Goal: Task Accomplishment & Management: Complete application form

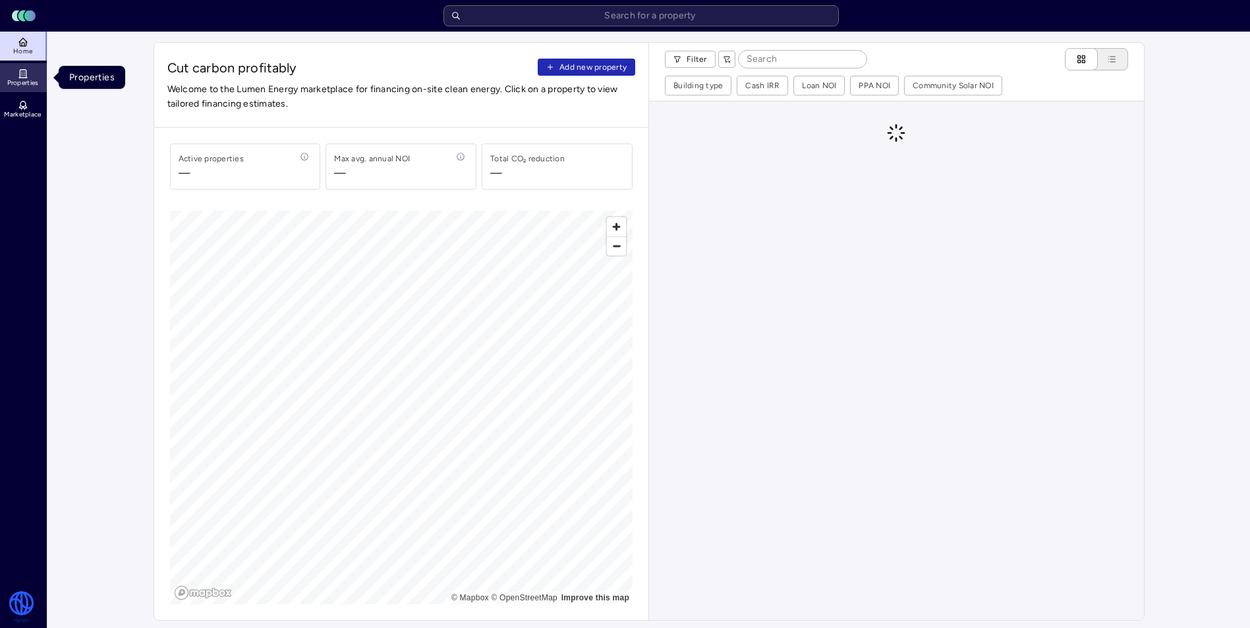
click at [23, 78] on icon at bounding box center [23, 78] width 8 height 0
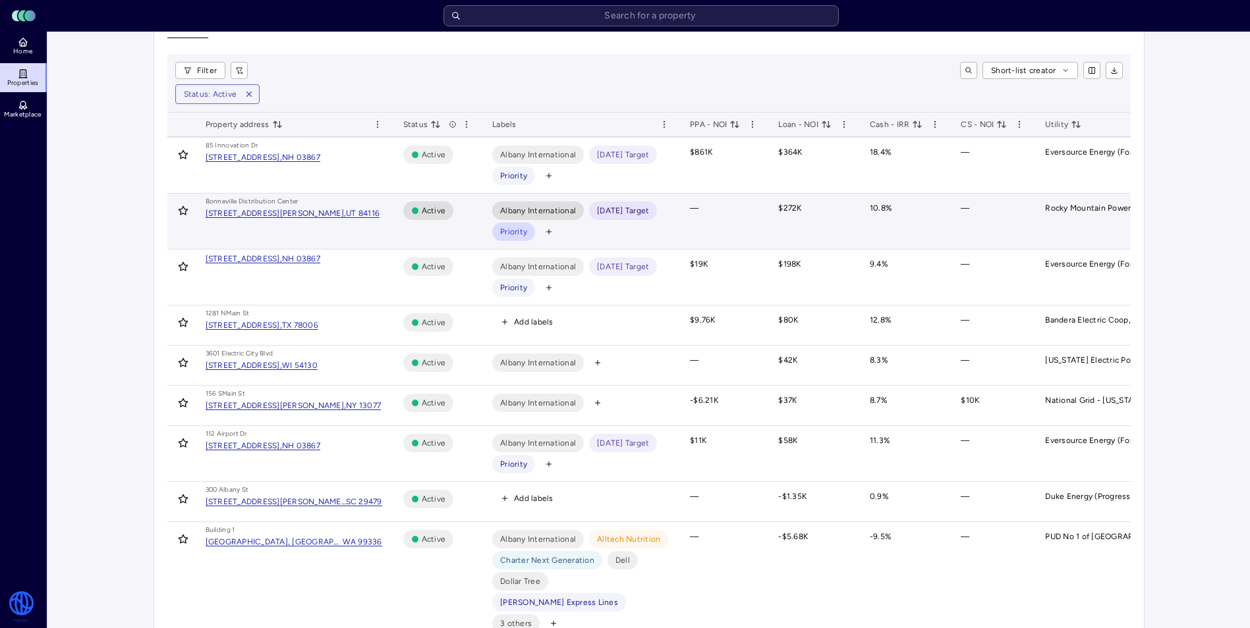
scroll to position [66, 0]
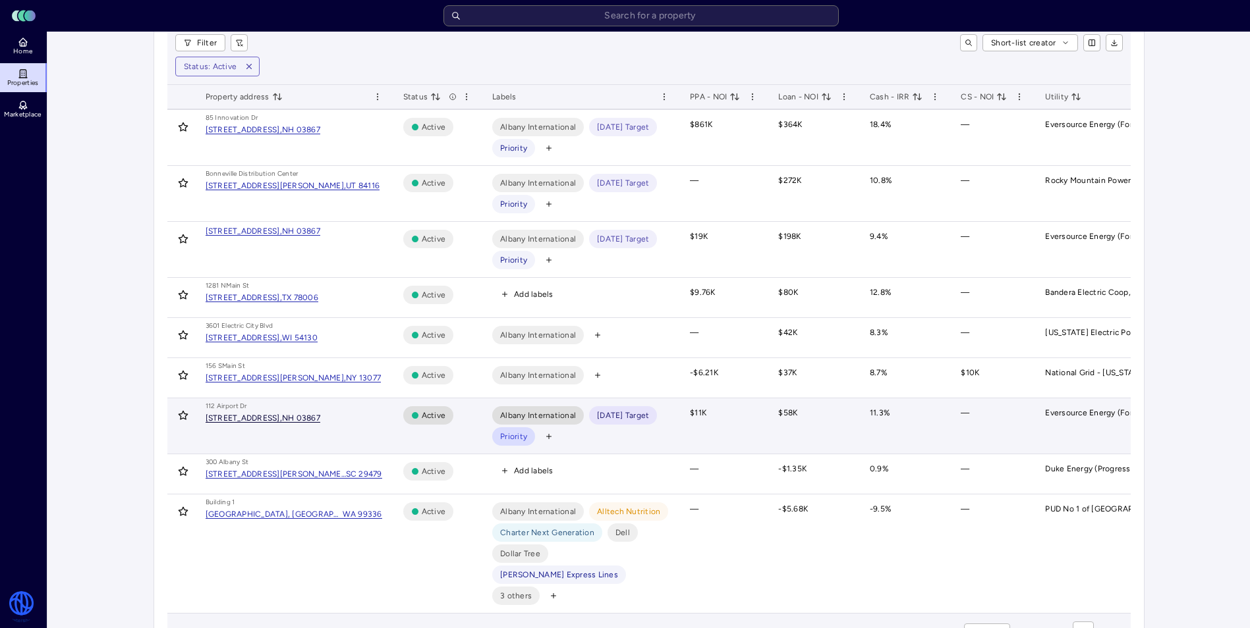
click at [320, 415] on div "NH 03867" at bounding box center [301, 418] width 38 height 8
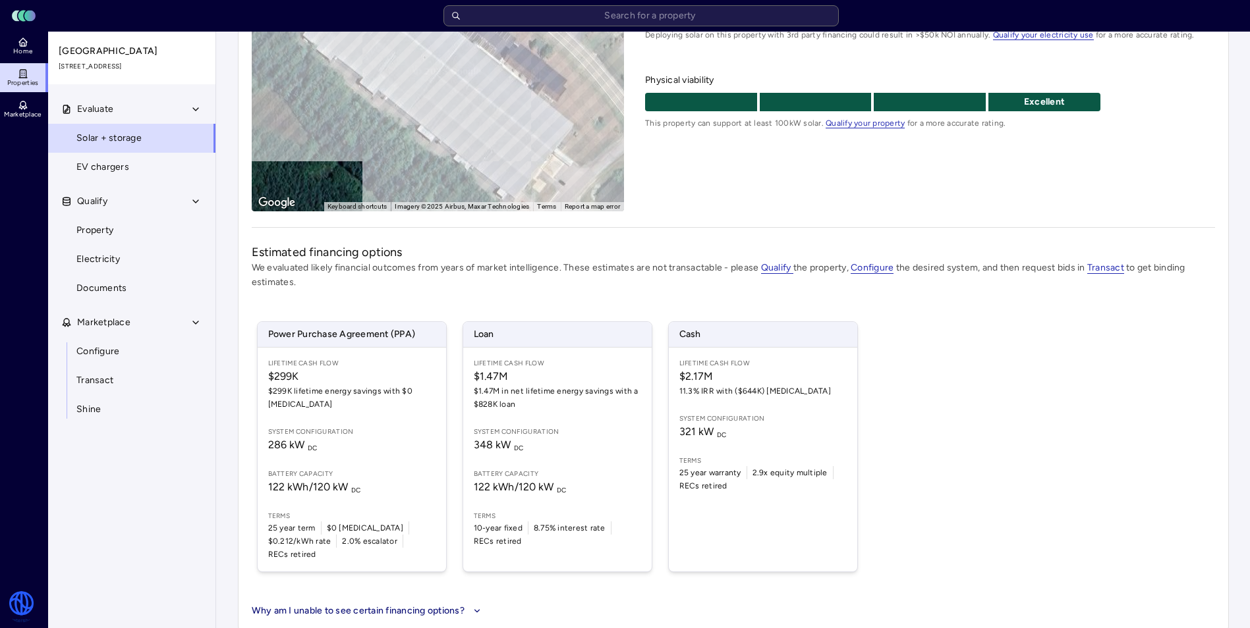
scroll to position [214, 0]
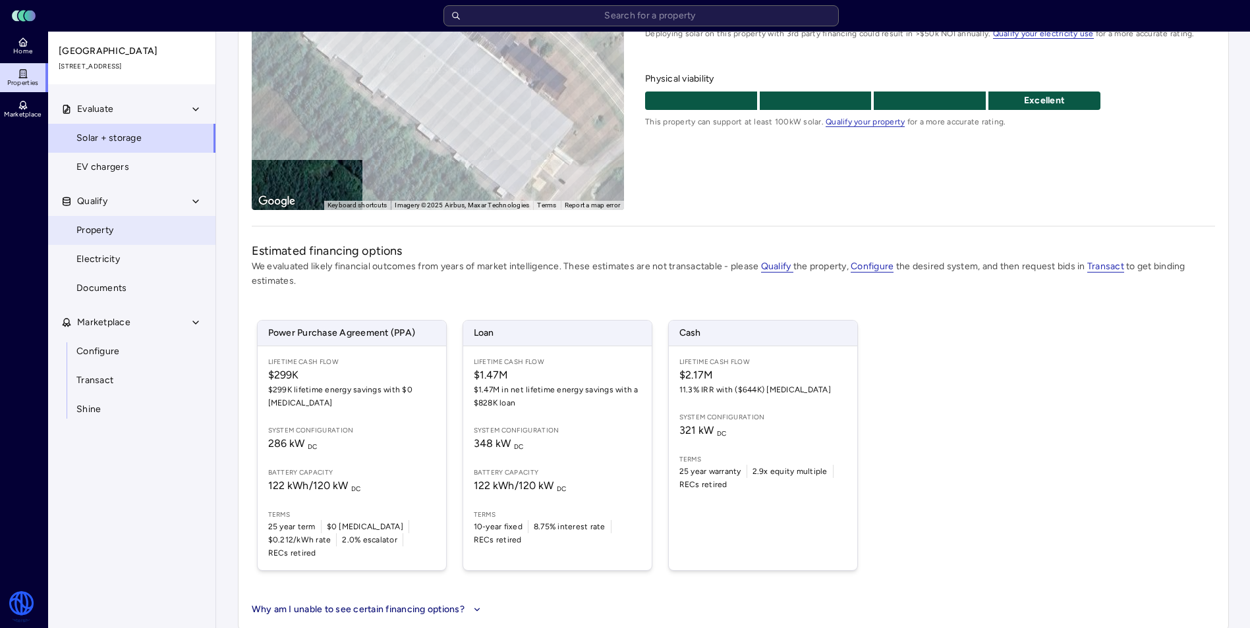
click at [171, 231] on link "Property" at bounding box center [131, 230] width 169 height 29
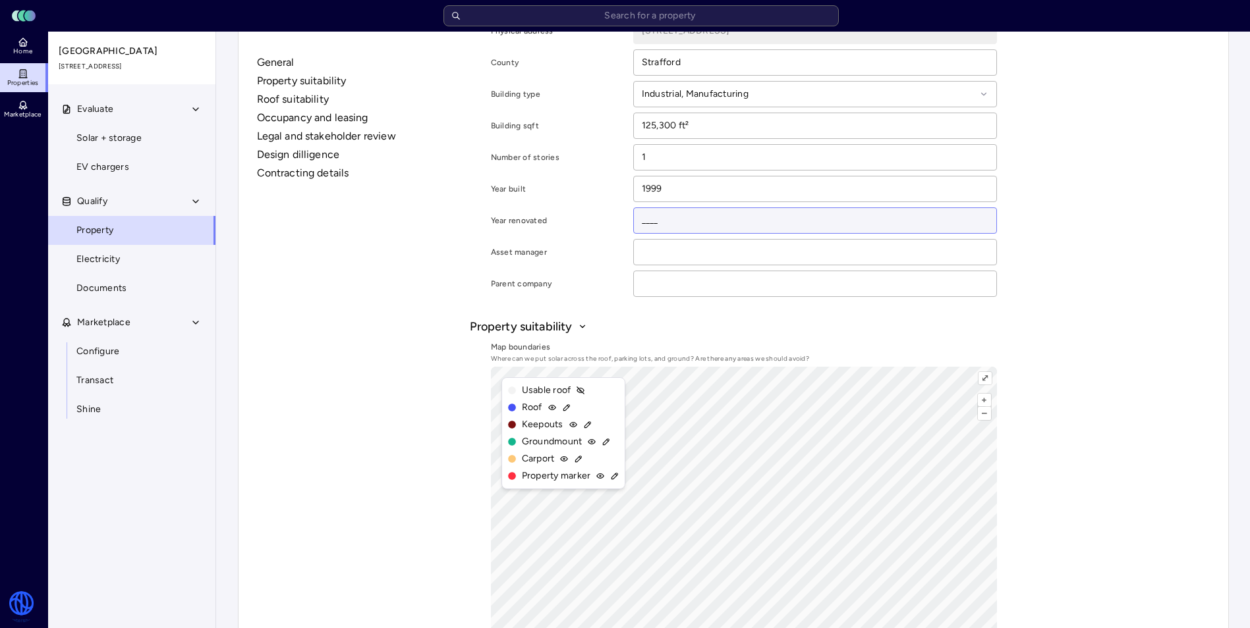
scroll to position [132, 0]
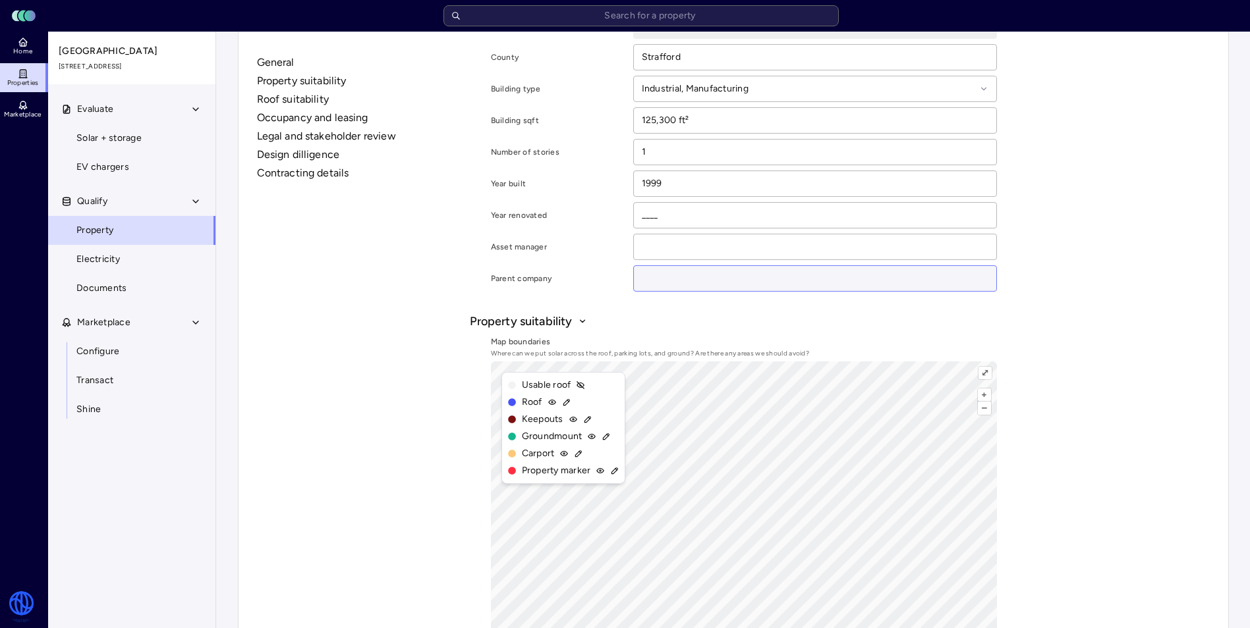
click at [674, 275] on input at bounding box center [815, 278] width 362 height 25
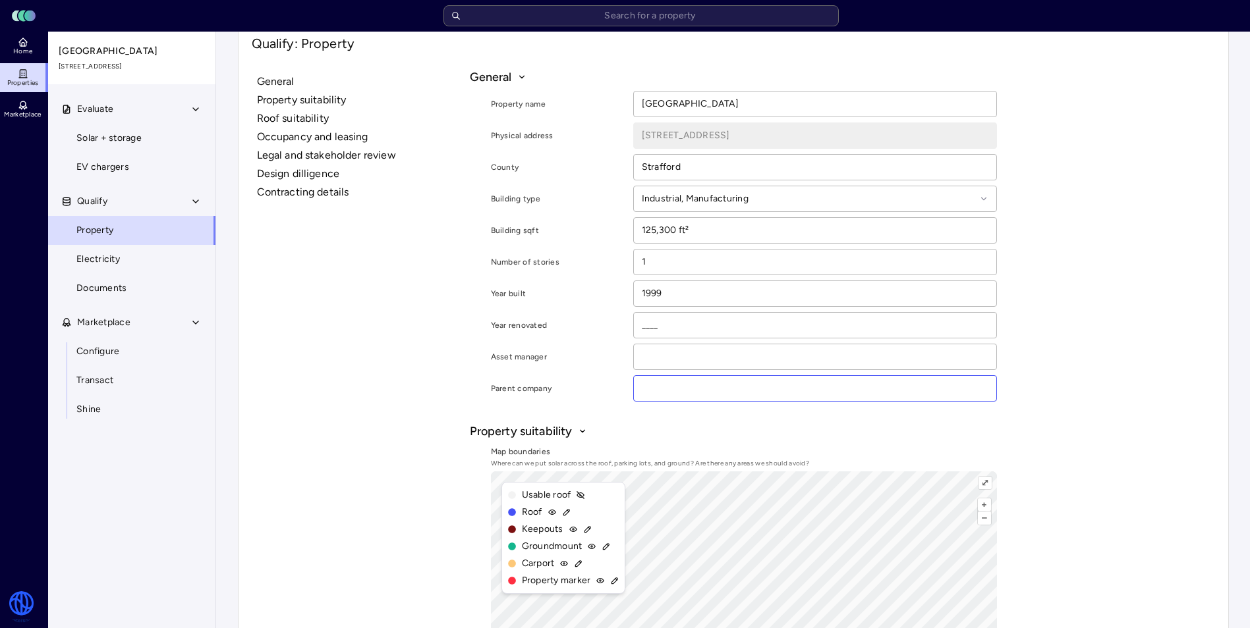
scroll to position [0, 0]
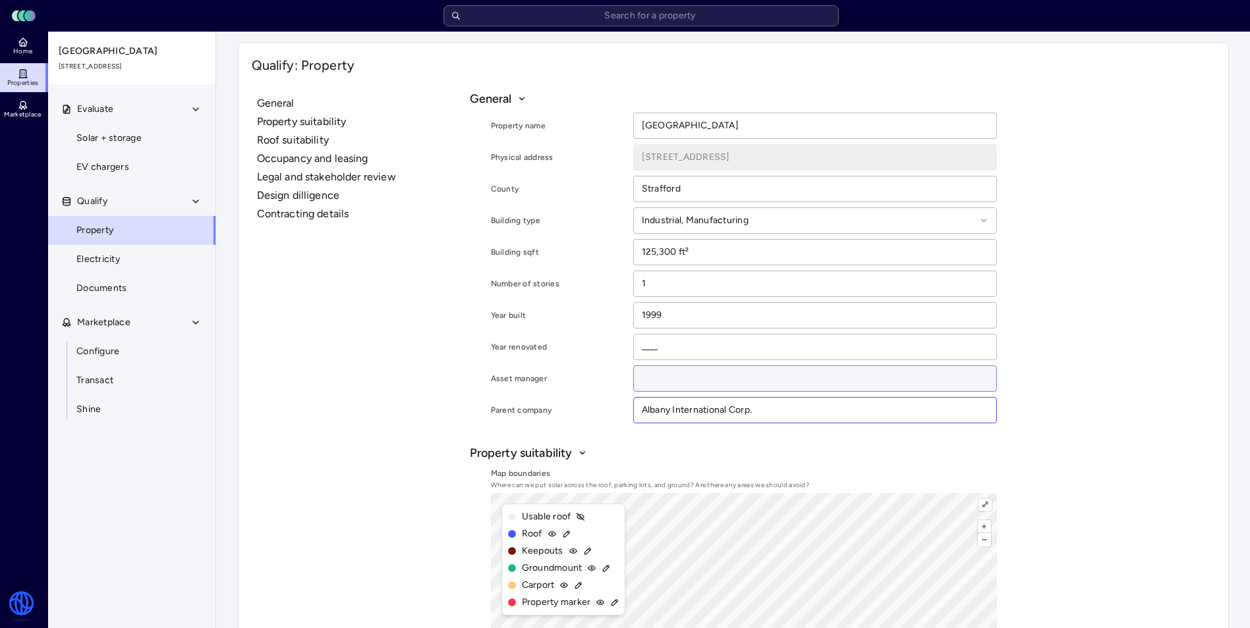
type input "Albany International Corp."
click at [878, 382] on input at bounding box center [815, 378] width 362 height 25
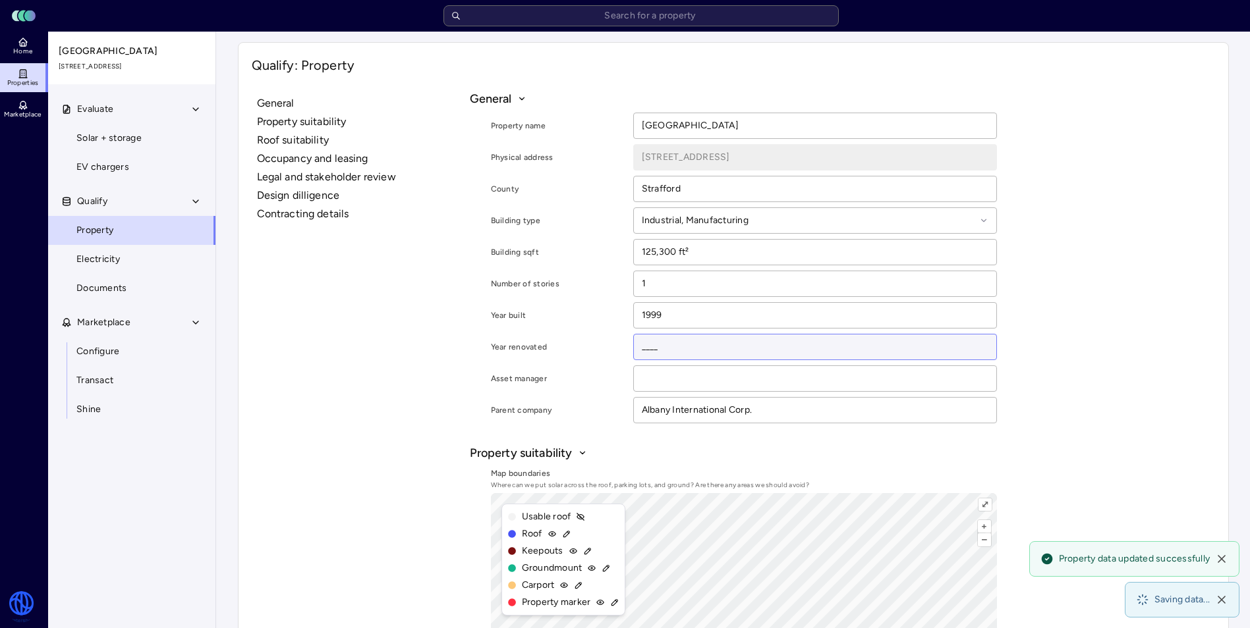
click at [821, 346] on input "____" at bounding box center [815, 347] width 362 height 25
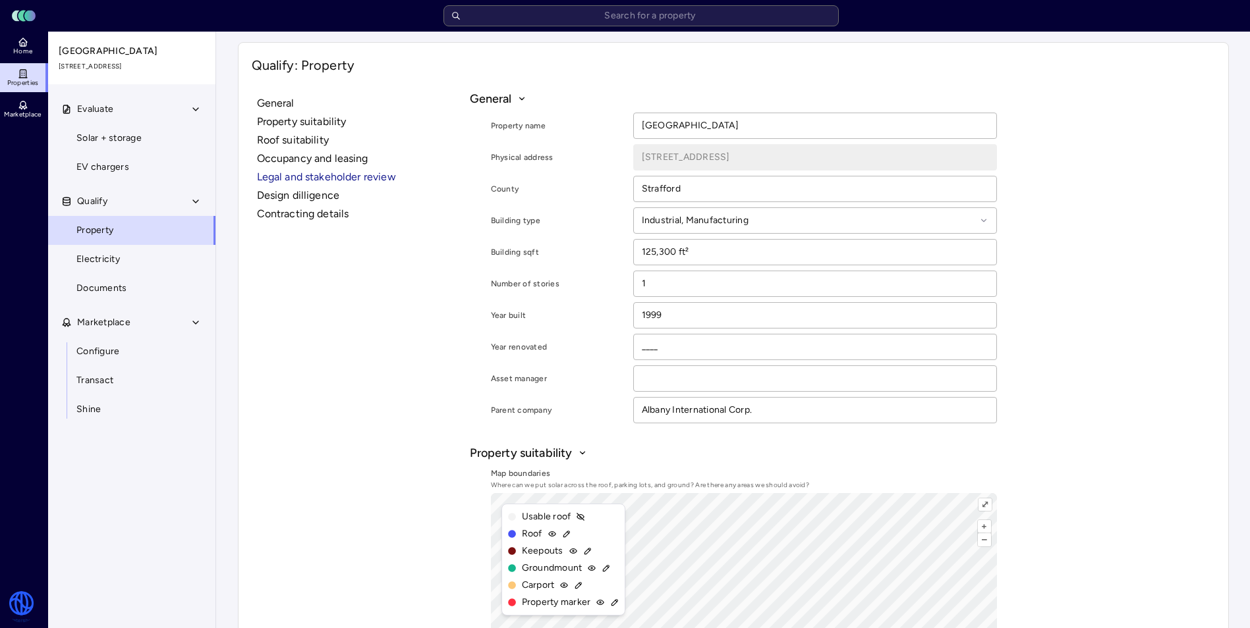
click at [331, 180] on button "Legal and stakeholder review" at bounding box center [360, 177] width 207 height 16
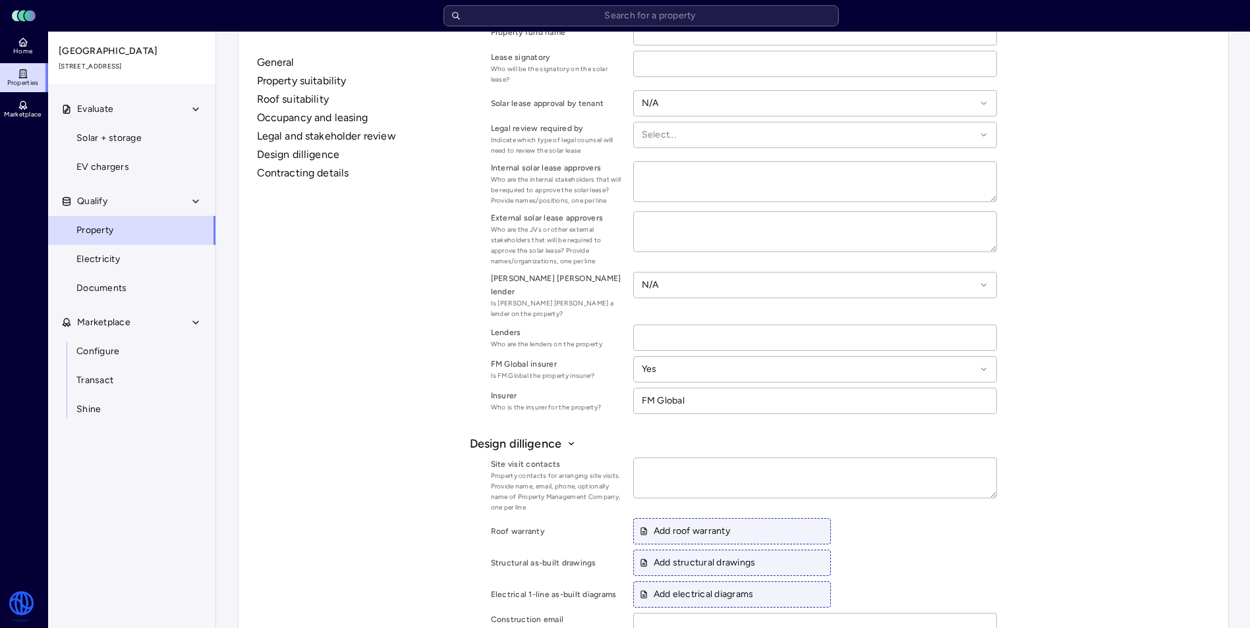
scroll to position [1457, 0]
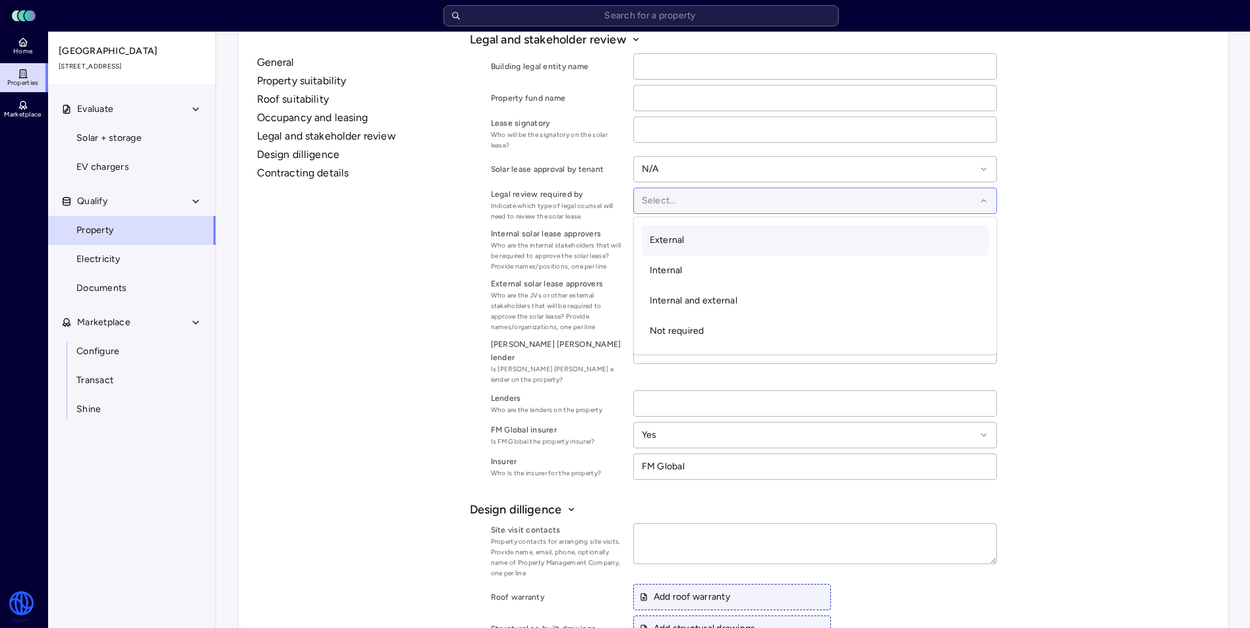
click at [736, 207] on div at bounding box center [809, 201] width 334 height 14
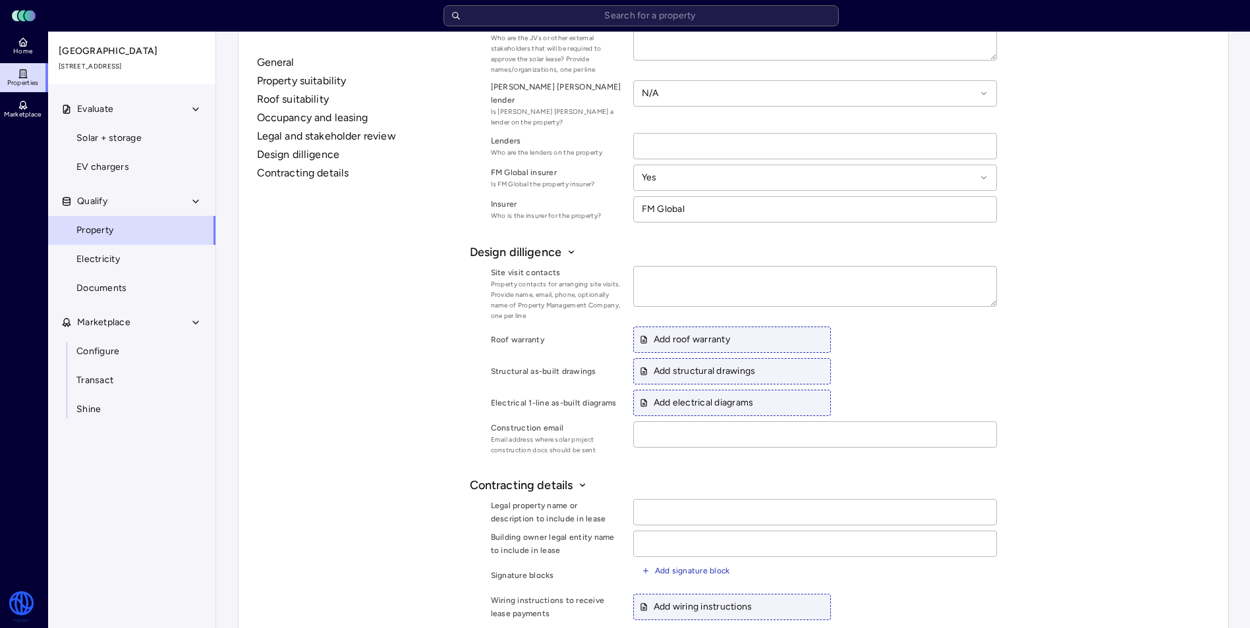
scroll to position [1720, 0]
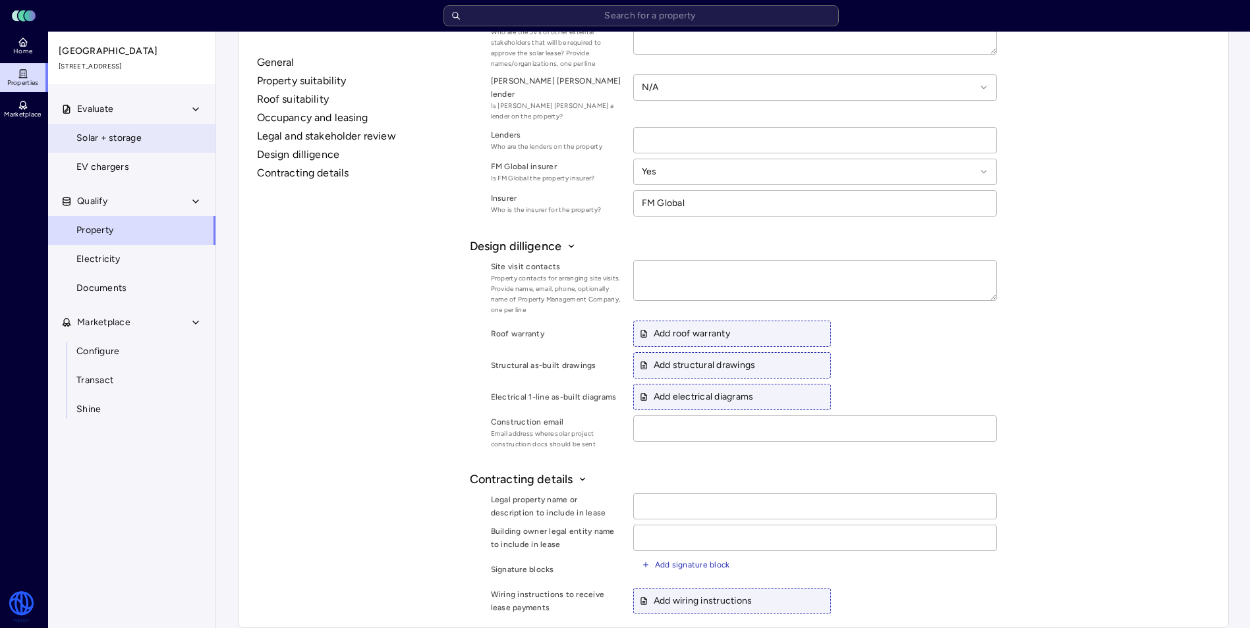
click at [107, 138] on span "Solar + storage" at bounding box center [108, 138] width 65 height 14
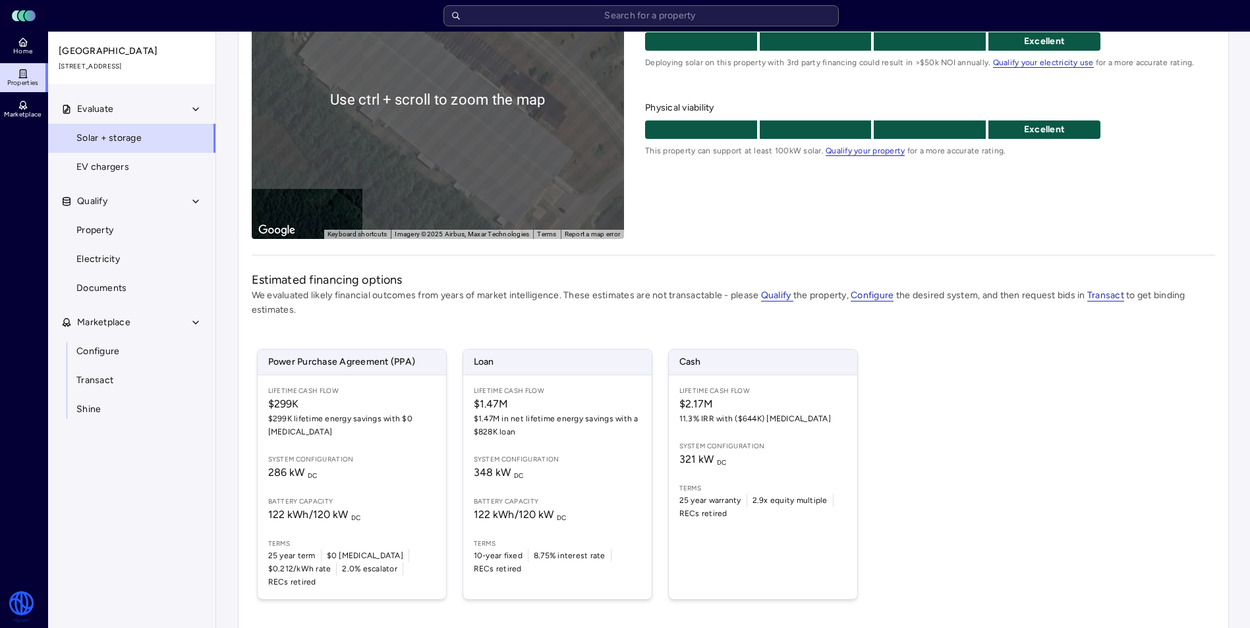
scroll to position [214, 0]
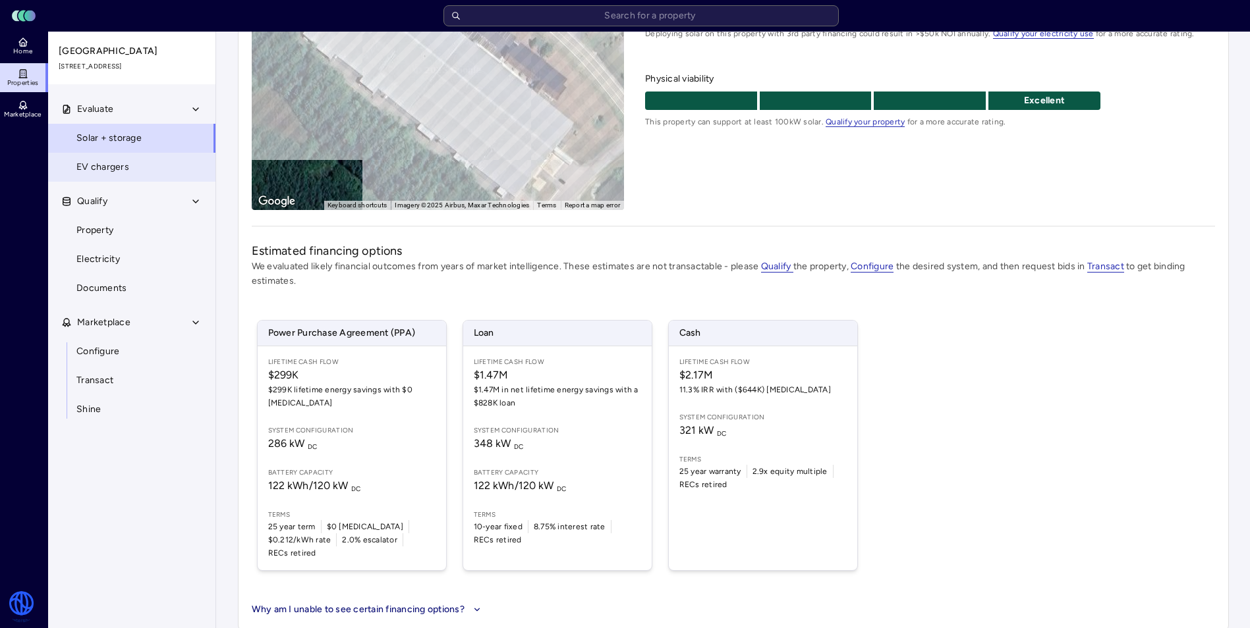
click at [90, 170] on span "EV chargers" at bounding box center [102, 167] width 53 height 14
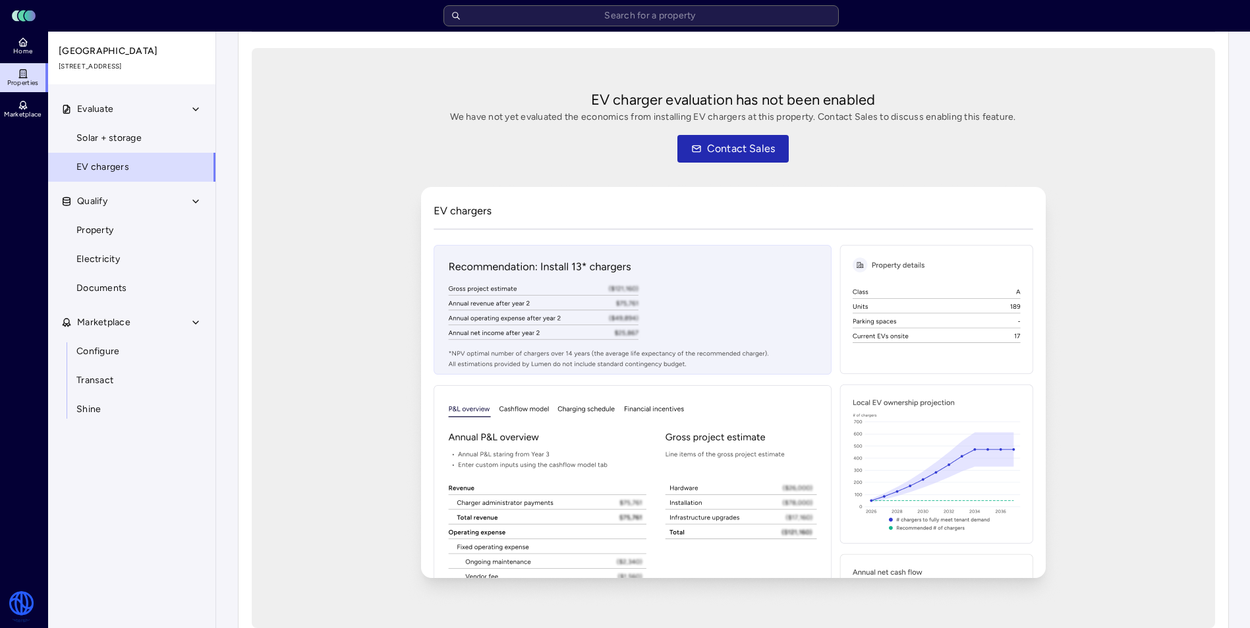
scroll to position [121, 0]
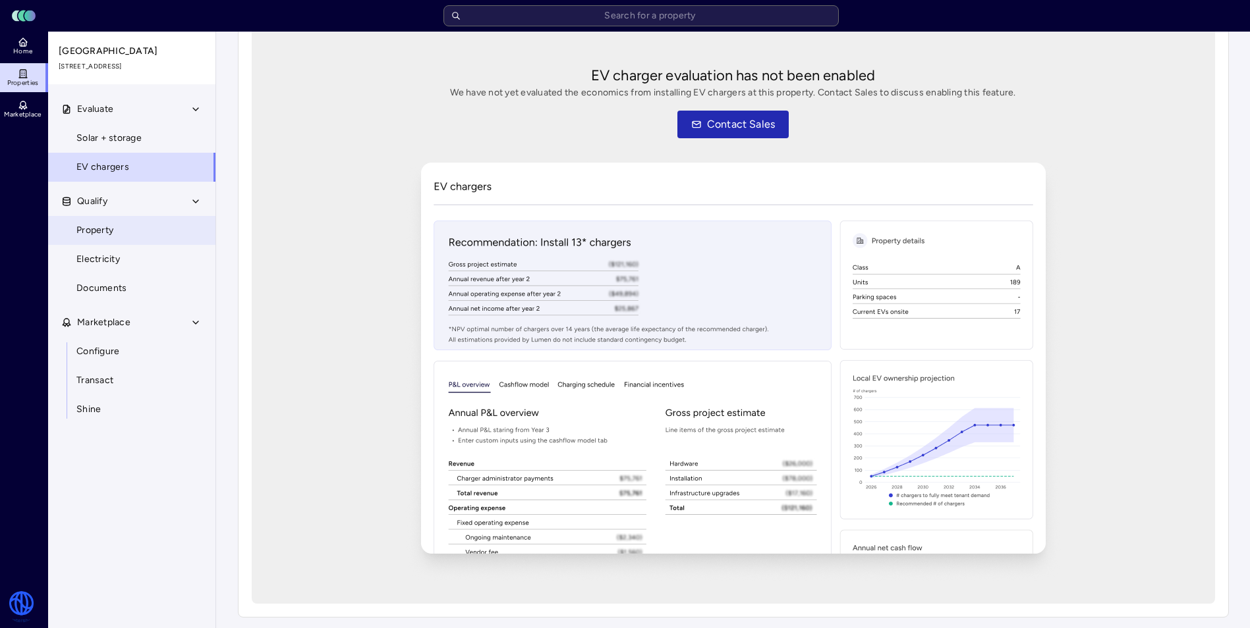
click at [102, 230] on span "Property" at bounding box center [94, 230] width 37 height 14
type textarea "x"
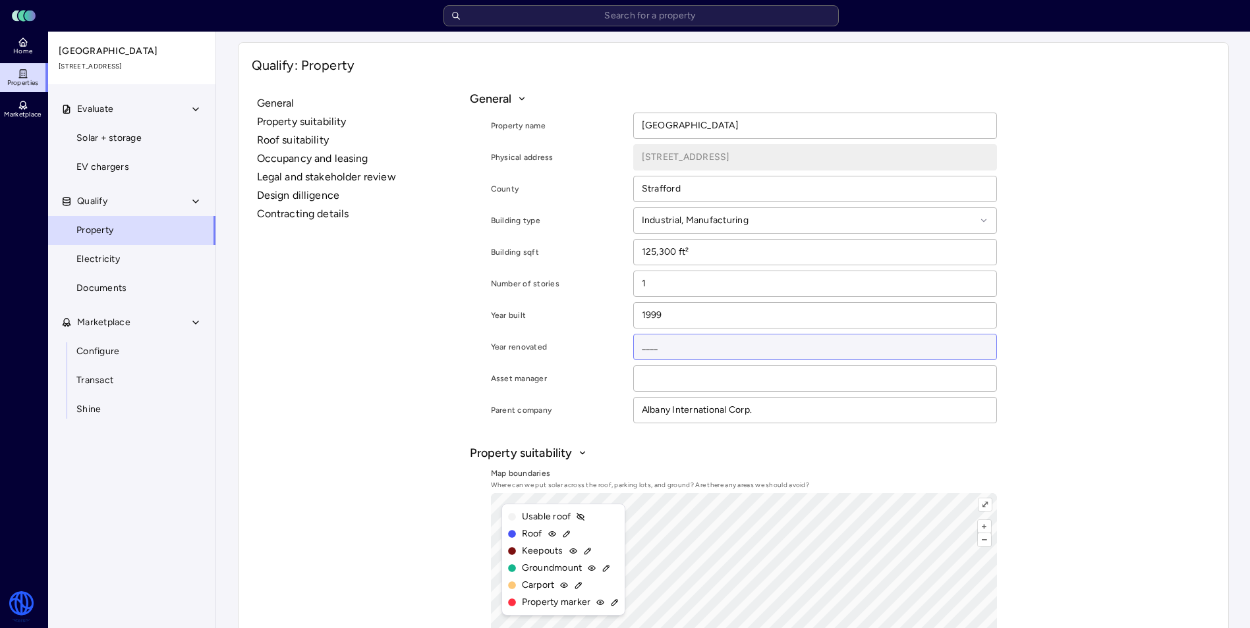
click at [782, 343] on input "____" at bounding box center [815, 347] width 362 height 25
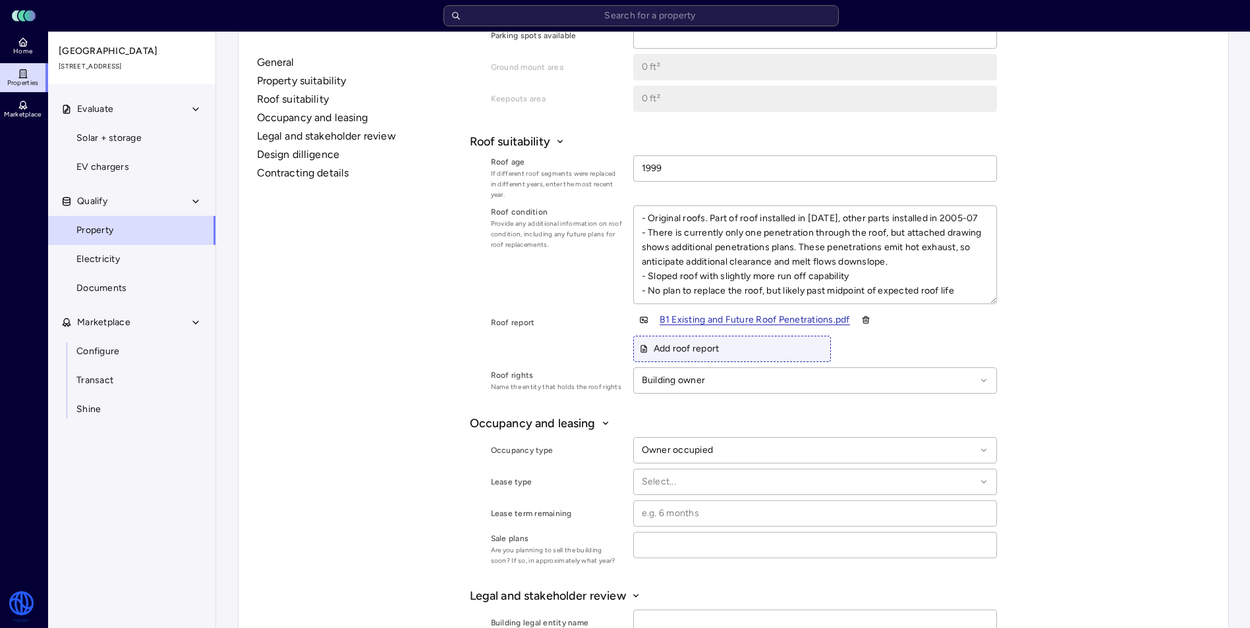
scroll to position [922, 0]
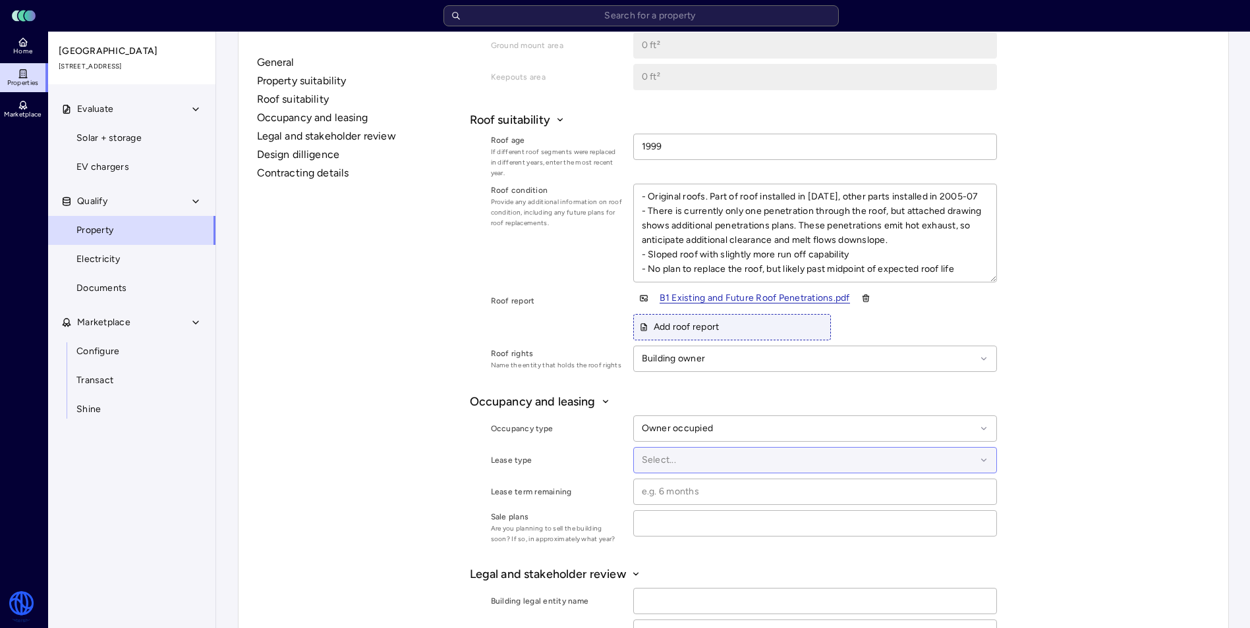
click at [947, 458] on div at bounding box center [809, 460] width 334 height 14
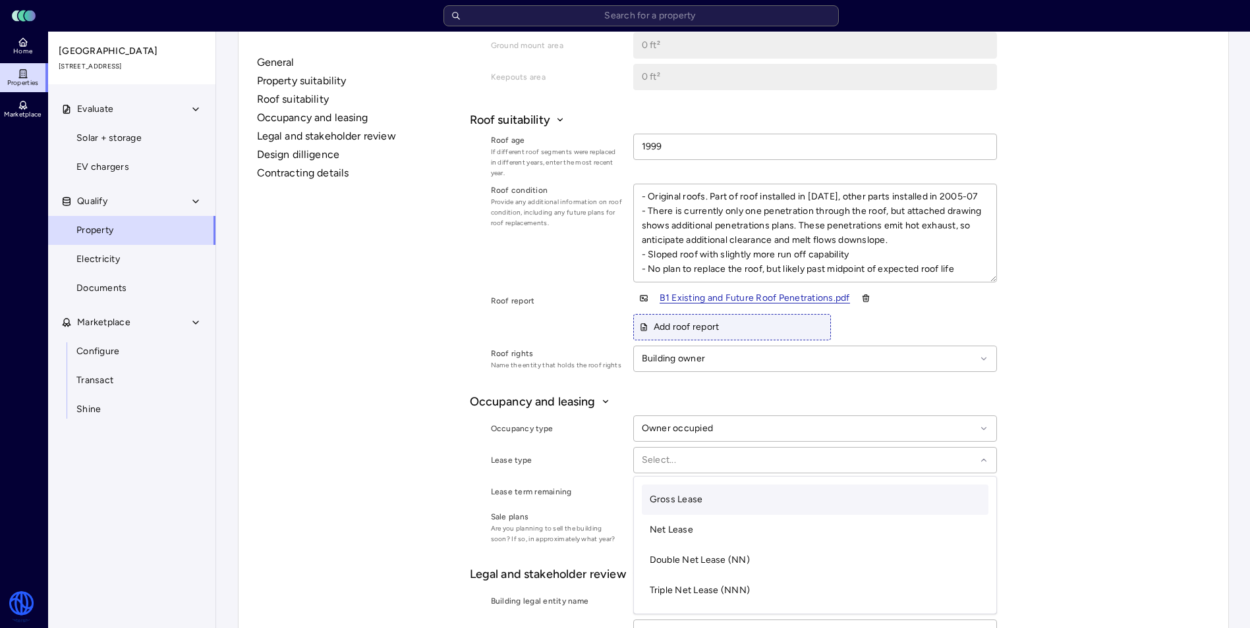
click at [1093, 478] on div "General Property suitability Roof suitability Occupancy and leasing Legal and s…" at bounding box center [733, 290] width 963 height 2245
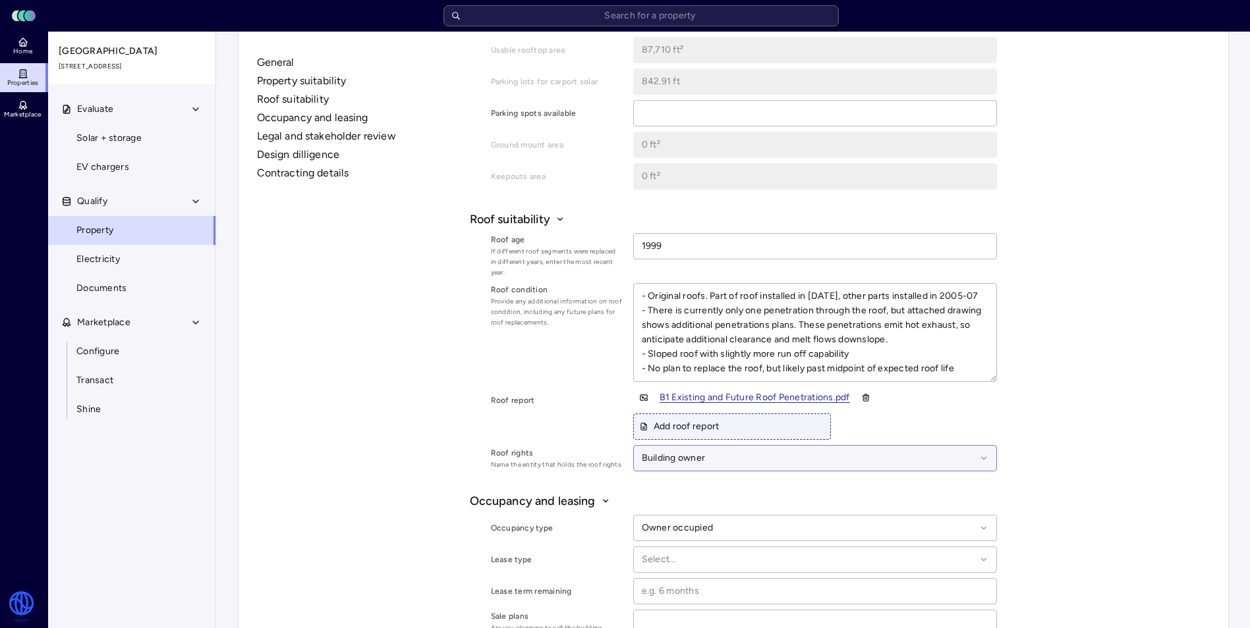
scroll to position [790, 0]
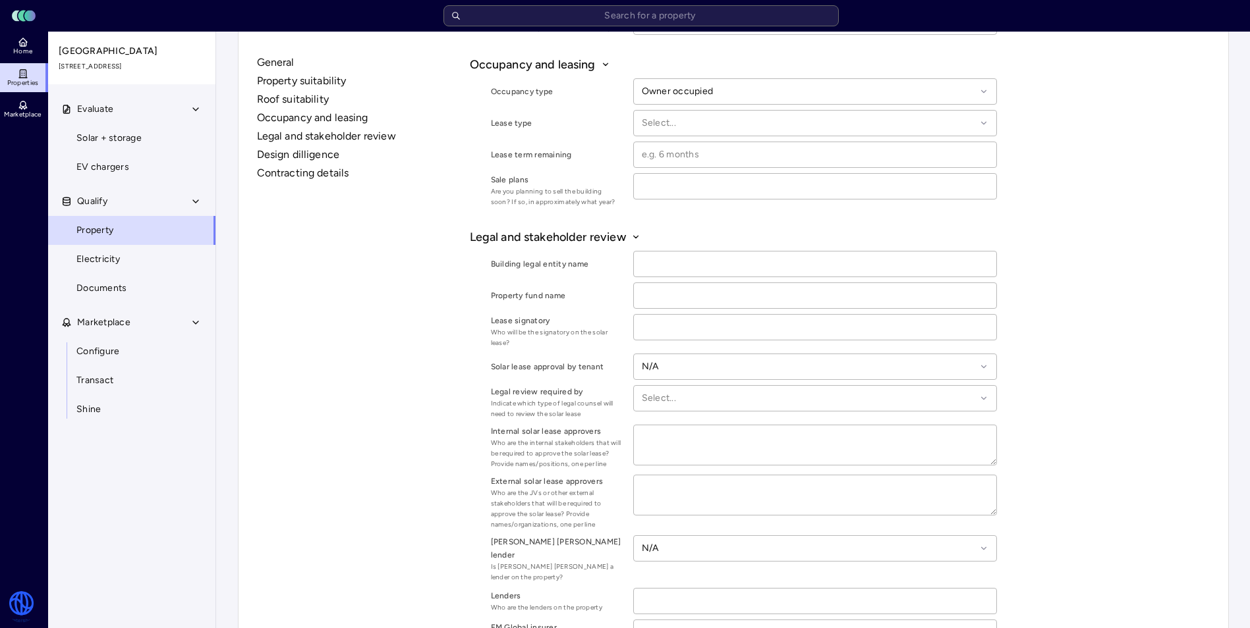
scroll to position [1194, 0]
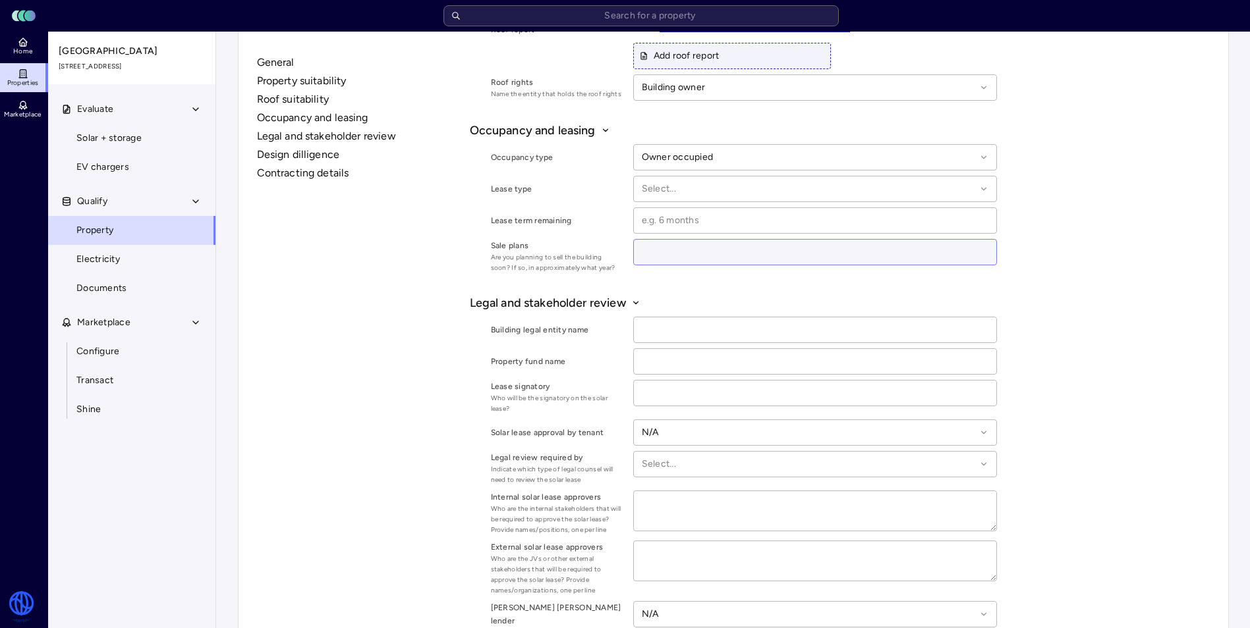
click at [792, 247] on input at bounding box center [815, 252] width 362 height 25
type input "No"
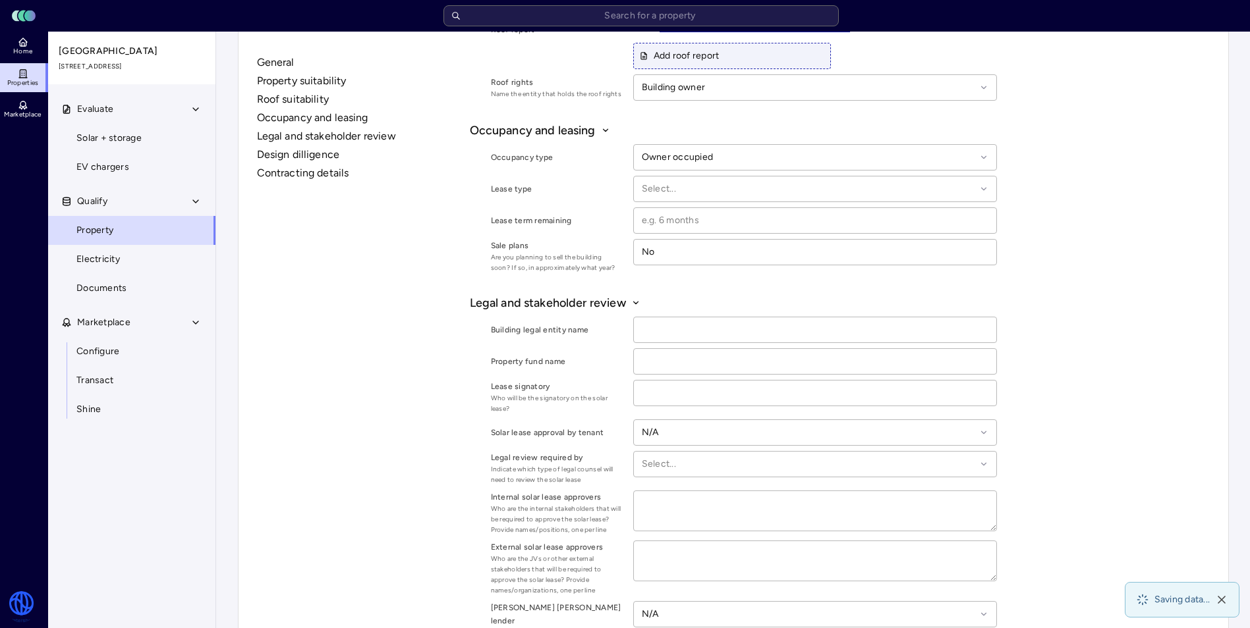
click at [596, 207] on div "Occupancy type Owner occupied Lease type Select... Lease term remaining Sale pl…" at bounding box center [733, 206] width 527 height 134
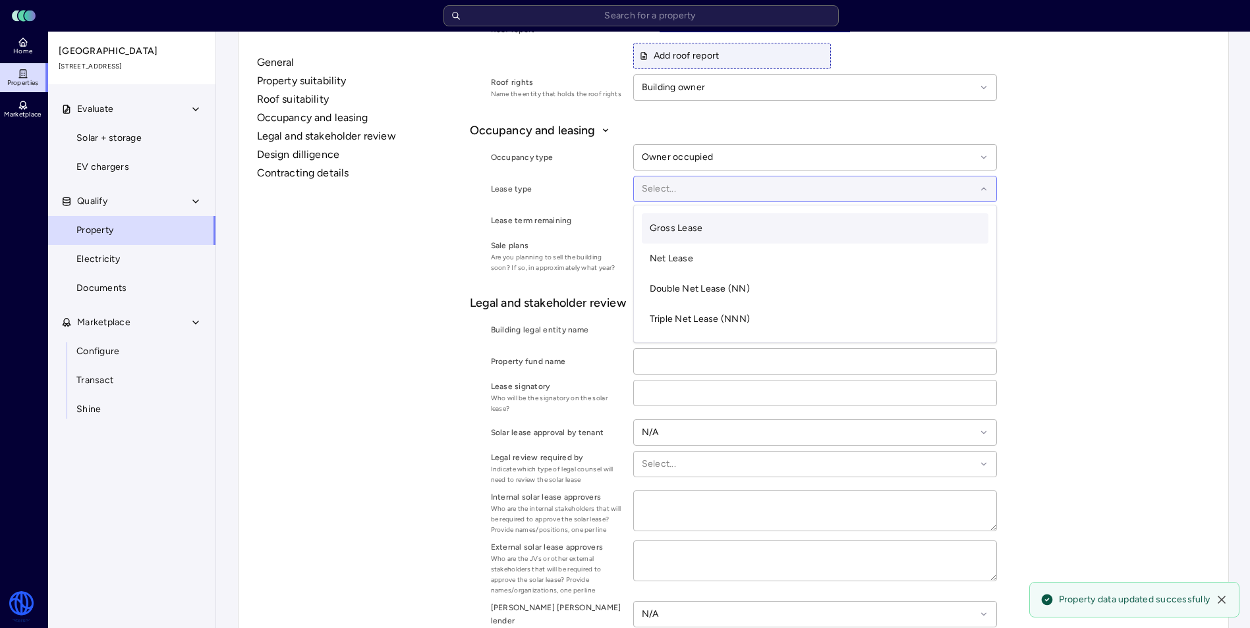
click at [983, 190] on icon at bounding box center [983, 189] width 5 height 3
click at [1060, 225] on div "General Property suitability Roof suitability Occupancy and leasing Legal and s…" at bounding box center [733, 19] width 963 height 2245
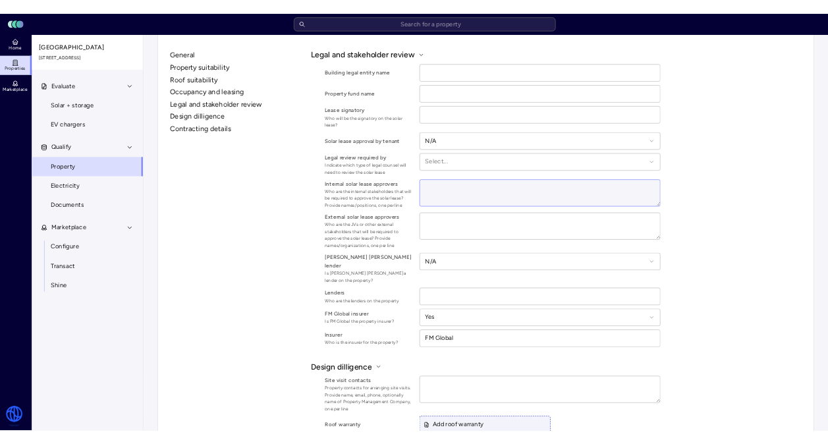
scroll to position [1457, 0]
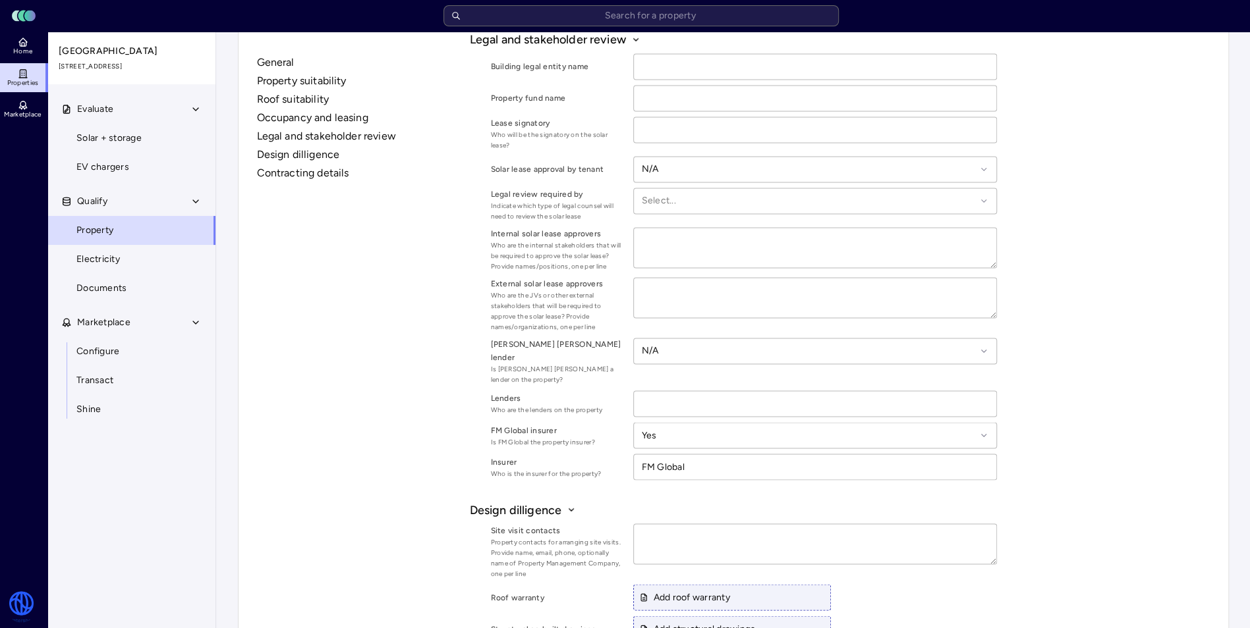
type textarea "x"
